Goal: Task Accomplishment & Management: Manage account settings

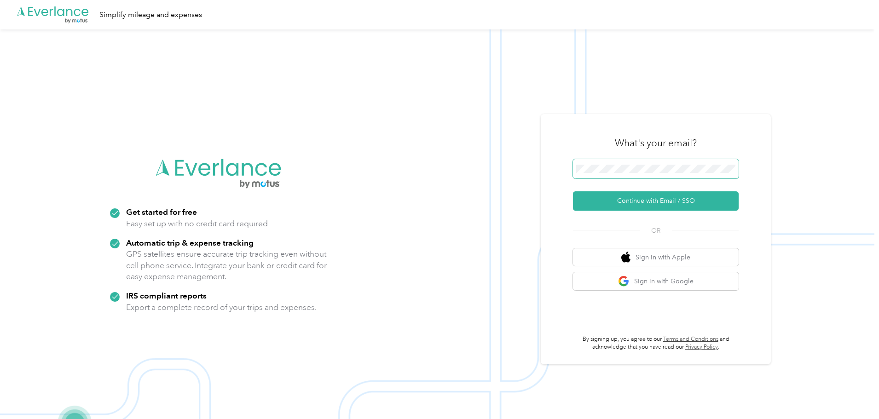
click at [687, 164] on span at bounding box center [656, 168] width 166 height 19
click at [637, 202] on button "Continue with Email / SSO" at bounding box center [656, 200] width 166 height 19
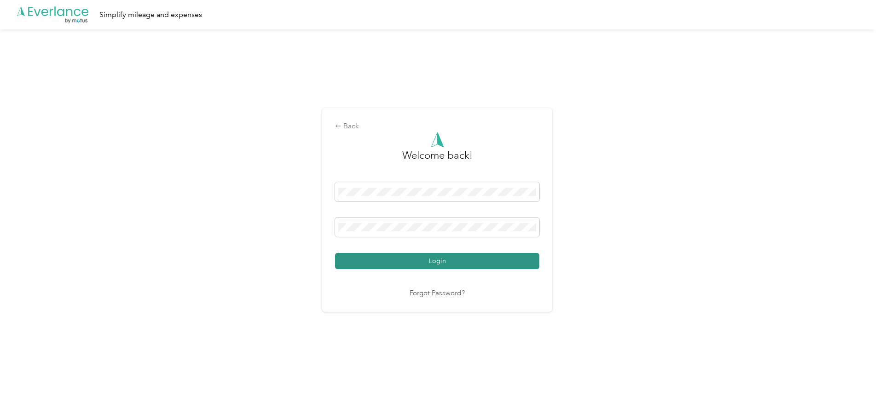
click at [439, 265] on button "Login" at bounding box center [437, 261] width 204 height 16
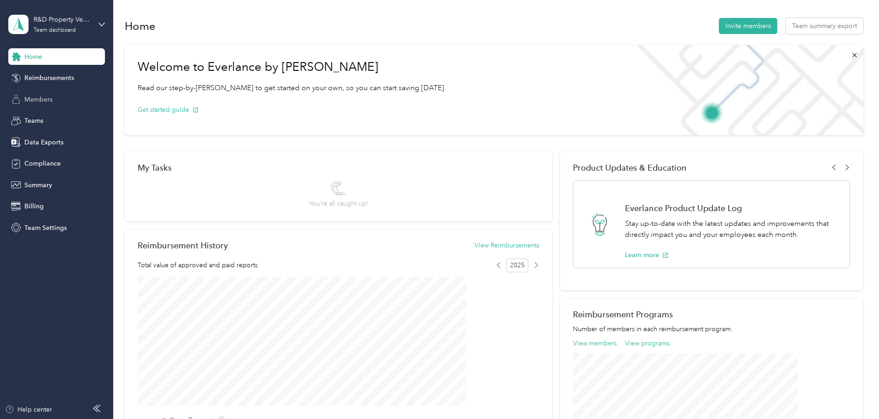
click at [41, 100] on span "Members" at bounding box center [38, 100] width 28 height 10
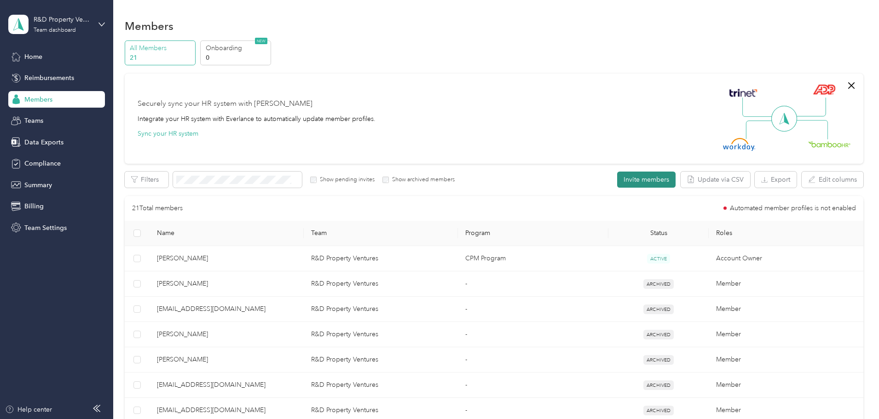
click at [617, 181] on button "Invite members" at bounding box center [646, 180] width 58 height 16
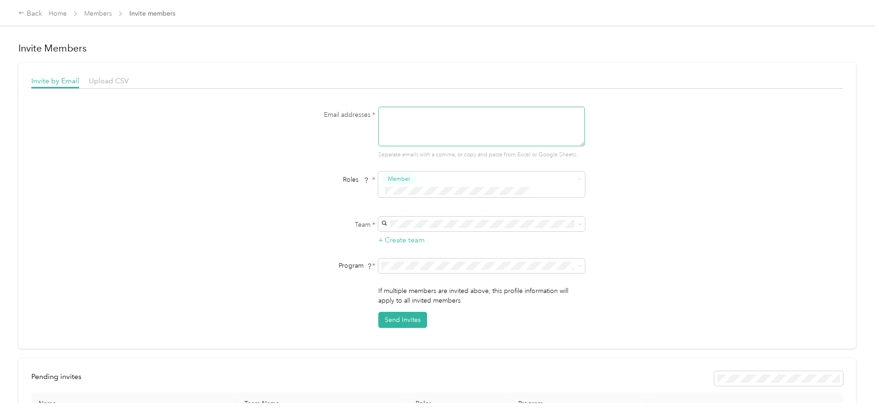
click at [405, 122] on textarea at bounding box center [481, 127] width 207 height 40
type textarea "[EMAIL_ADDRESS][DOMAIN_NAME]"
click at [433, 217] on span at bounding box center [481, 224] width 207 height 15
click at [431, 227] on span "R&D Property Ventures" at bounding box center [416, 229] width 67 height 8
click at [401, 312] on button "Send Invites" at bounding box center [402, 320] width 49 height 16
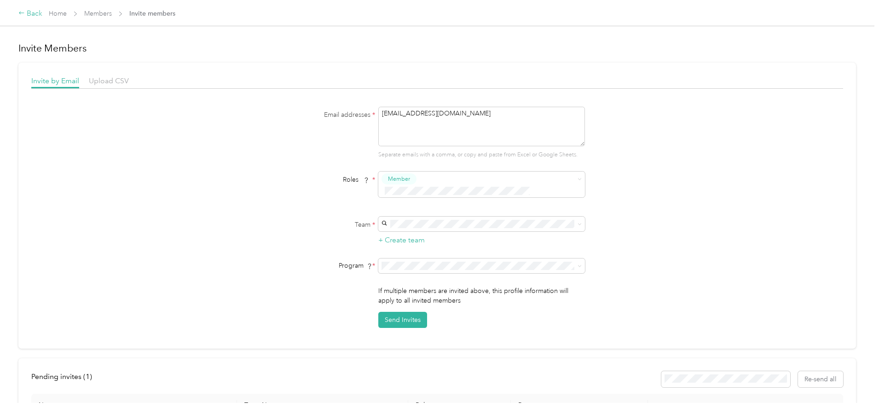
click at [42, 12] on div "Back" at bounding box center [30, 13] width 24 height 11
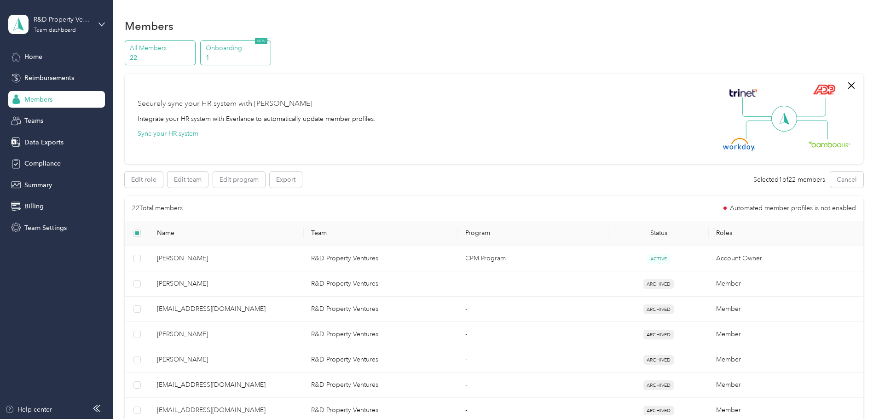
click at [268, 52] on p "Onboarding" at bounding box center [237, 48] width 63 height 10
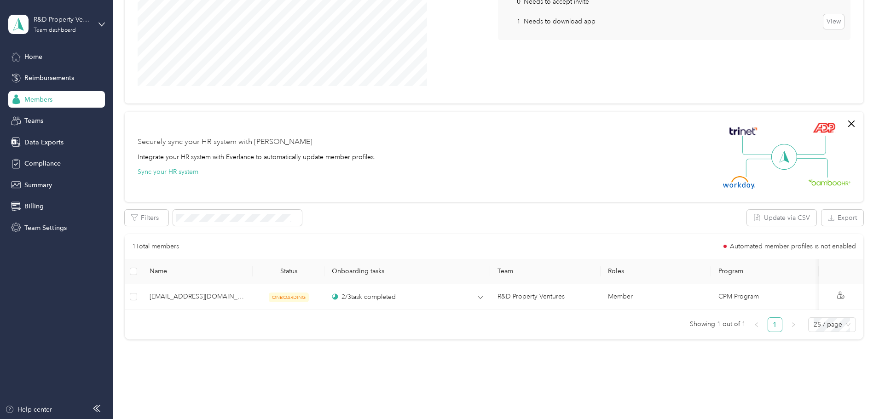
scroll to position [189, 0]
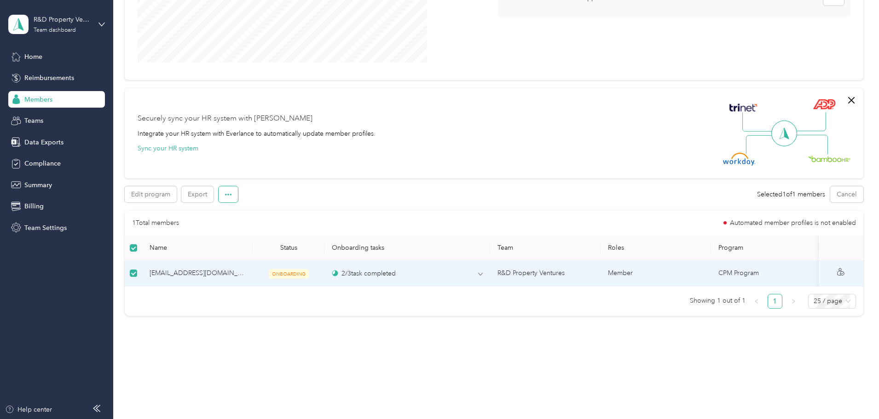
click at [231, 191] on icon "button" at bounding box center [228, 194] width 6 height 6
click at [322, 217] on span "Delete invite" at bounding box center [304, 222] width 36 height 10
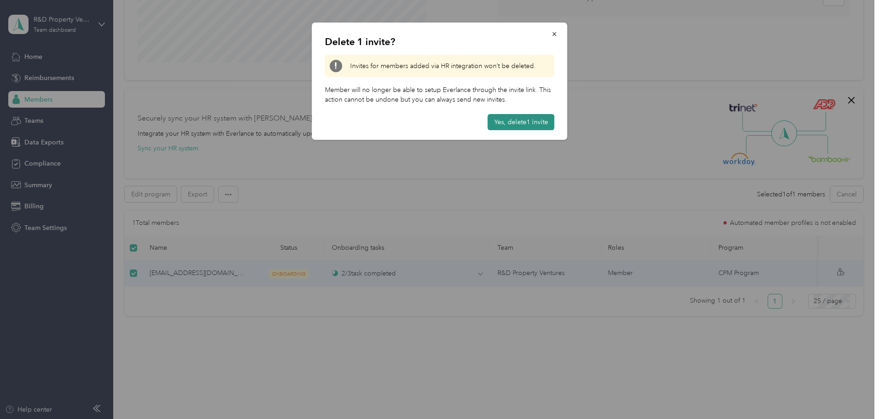
click at [510, 120] on button "Yes, delete 1 invite" at bounding box center [521, 122] width 67 height 16
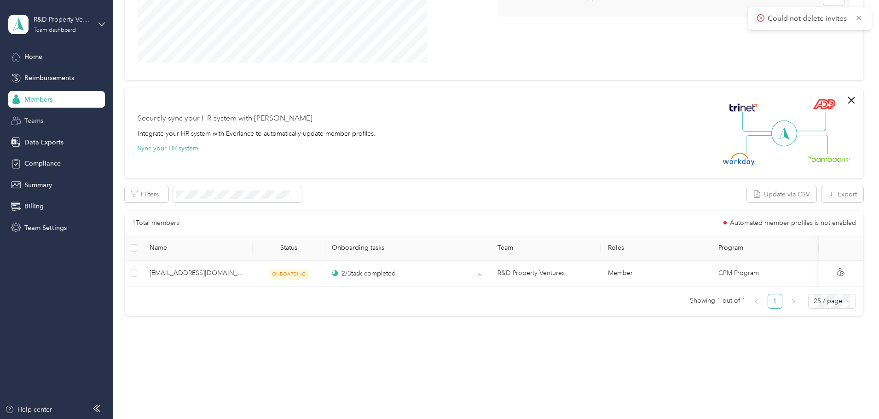
click at [41, 120] on span "Teams" at bounding box center [33, 121] width 19 height 10
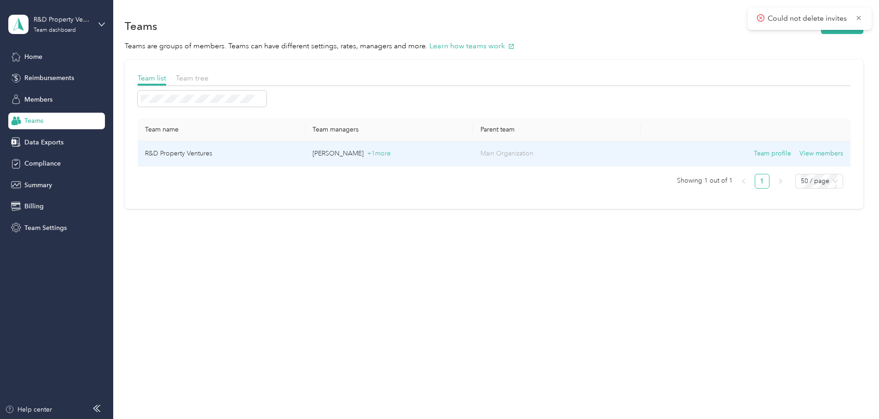
click at [609, 154] on p "Main Organization" at bounding box center [556, 154] width 153 height 10
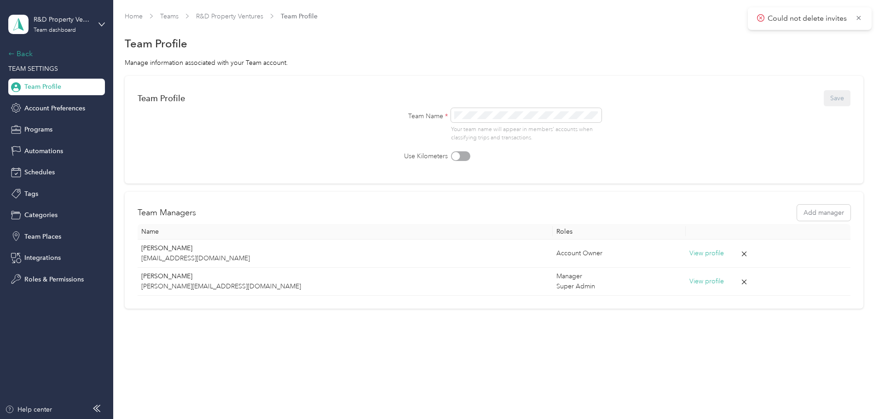
click at [13, 55] on icon at bounding box center [11, 54] width 6 height 6
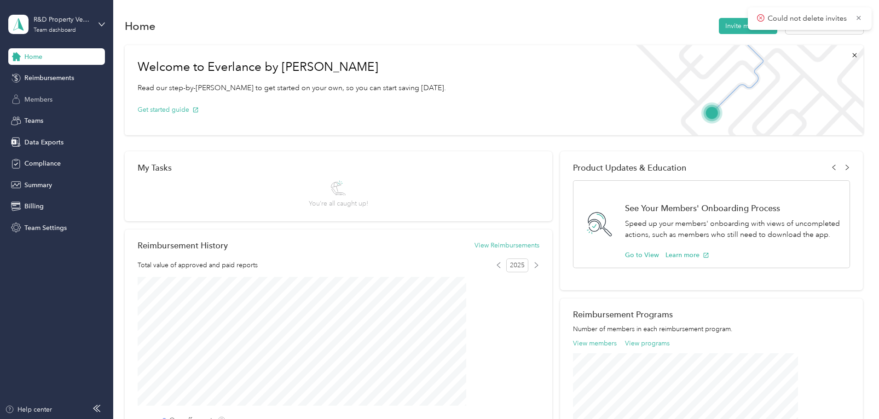
click at [41, 104] on span "Members" at bounding box center [38, 100] width 28 height 10
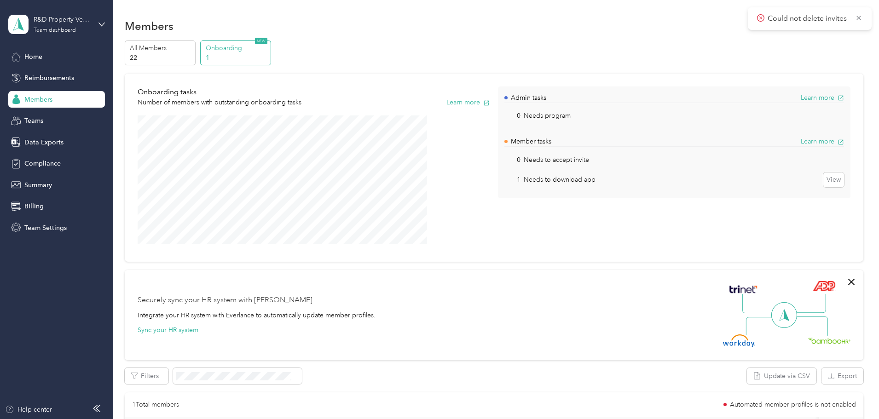
click at [218, 36] on section "Members All Members 22 Onboarding 1 NEW Onboarding tasks Number of members with…" at bounding box center [494, 261] width 739 height 490
click at [192, 50] on p "All Members" at bounding box center [161, 48] width 63 height 10
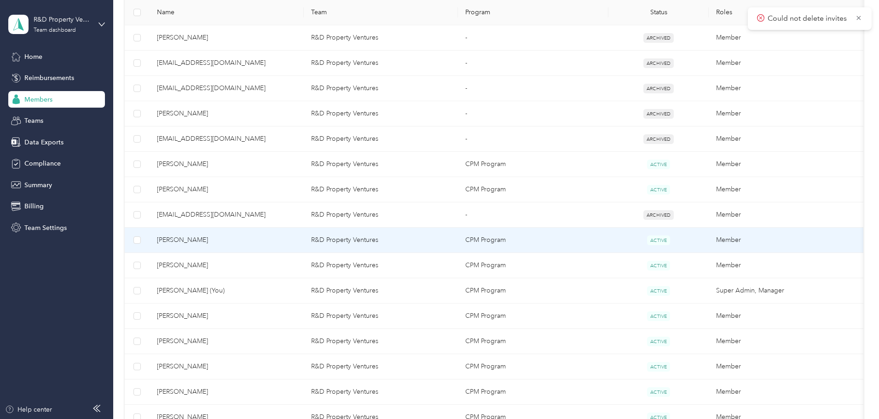
scroll to position [523, 0]
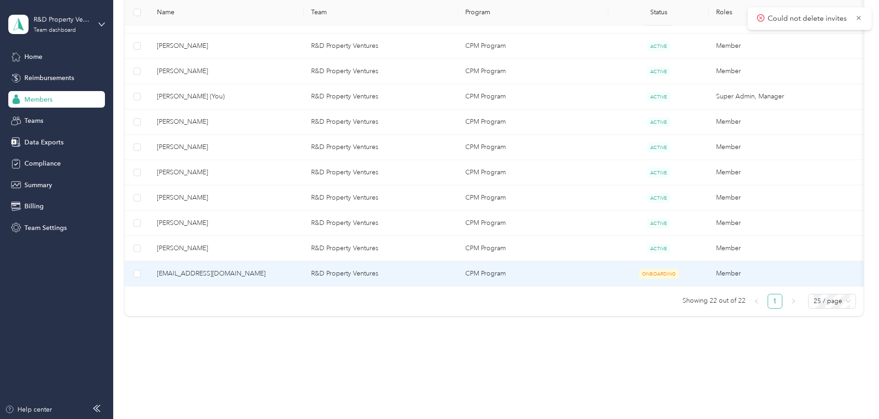
click at [150, 267] on td at bounding box center [137, 273] width 25 height 25
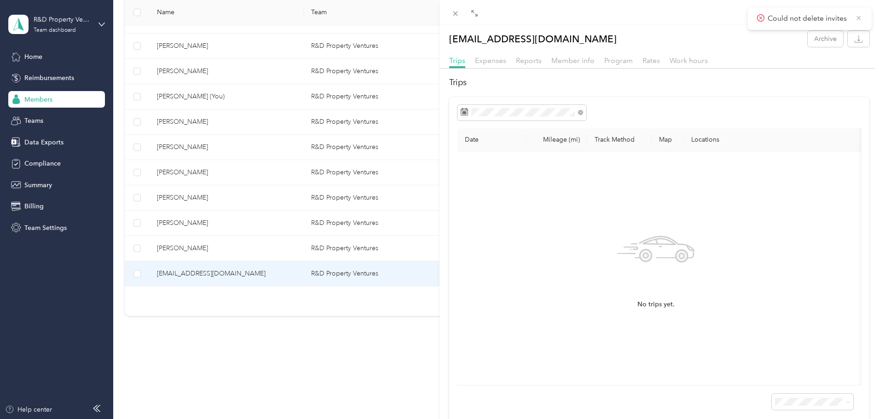
click at [862, 18] on icon at bounding box center [858, 18] width 7 height 8
click at [809, 42] on button "Archive" at bounding box center [825, 39] width 35 height 16
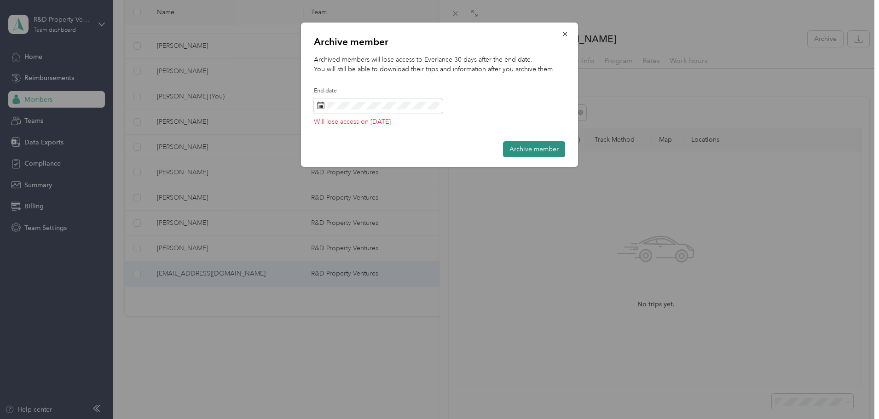
click at [531, 151] on button "Archive member" at bounding box center [534, 149] width 62 height 16
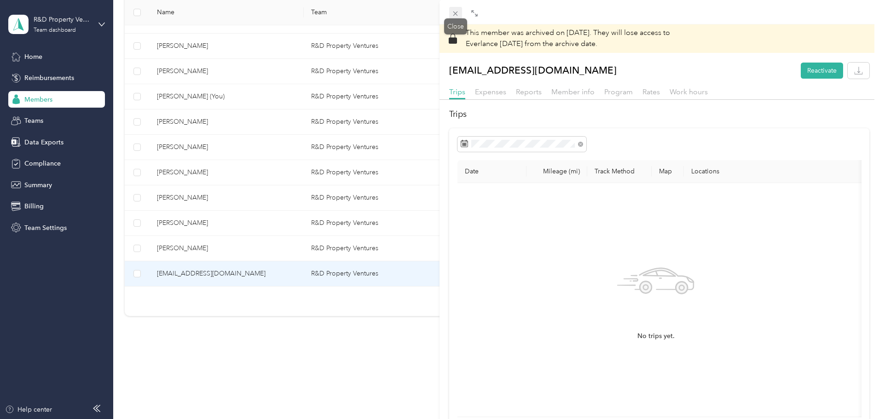
click at [454, 12] on icon at bounding box center [455, 14] width 8 height 8
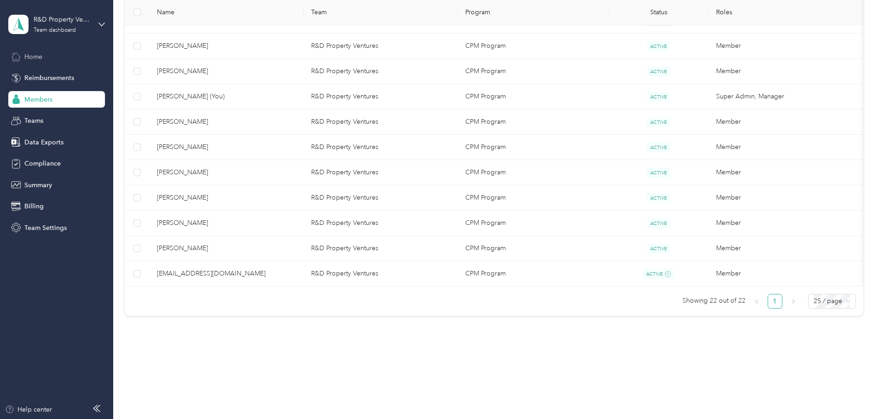
click at [41, 53] on span "Home" at bounding box center [33, 57] width 18 height 10
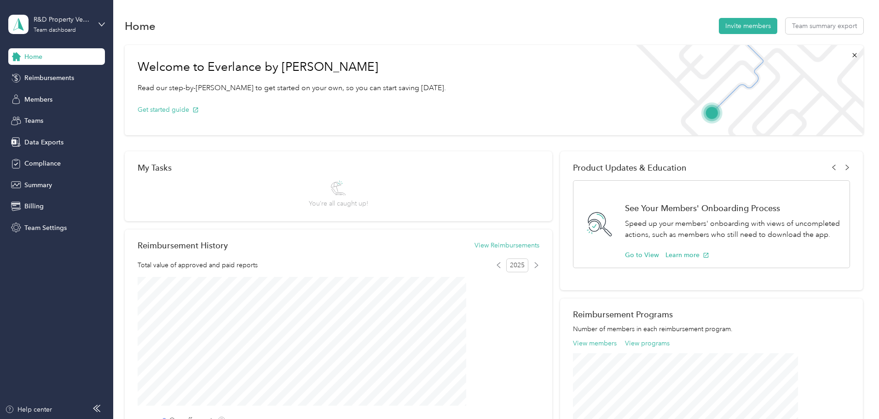
click at [101, 18] on div "R&D Property Ventures Team dashboard" at bounding box center [56, 24] width 97 height 32
click at [42, 125] on div "You’re signed in as [PERSON_NAME][EMAIL_ADDRESS][DOMAIN_NAME] Team dashboard Pe…" at bounding box center [131, 85] width 246 height 94
